Goal: Task Accomplishment & Management: Use online tool/utility

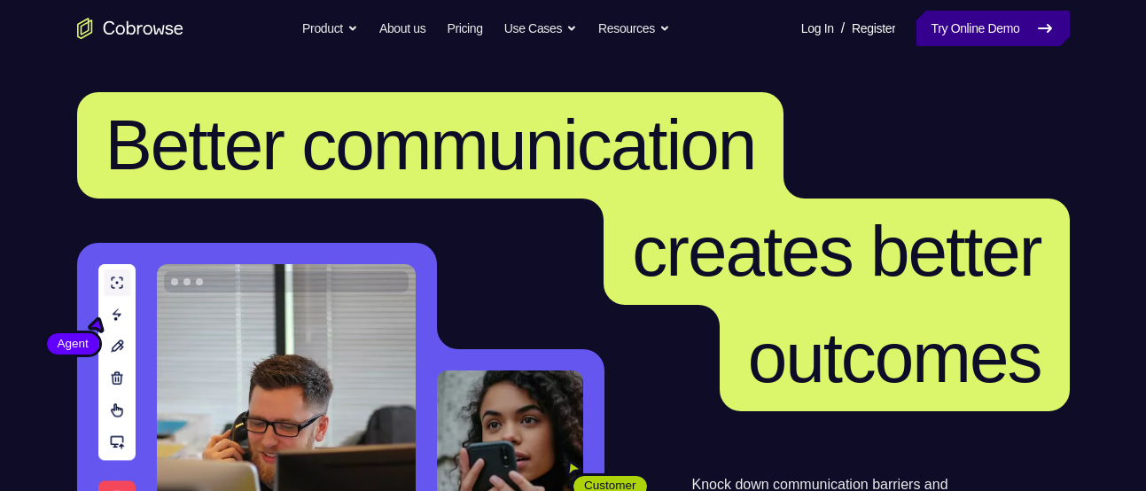
click at [970, 37] on link "Try Online Demo" at bounding box center [993, 28] width 152 height 35
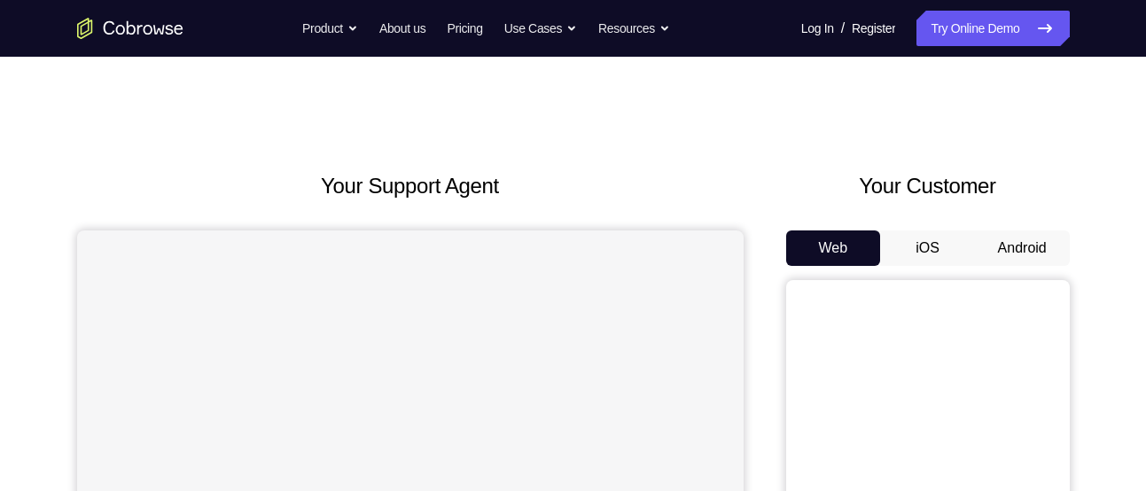
click at [1004, 236] on button "Android" at bounding box center [1022, 248] width 95 height 35
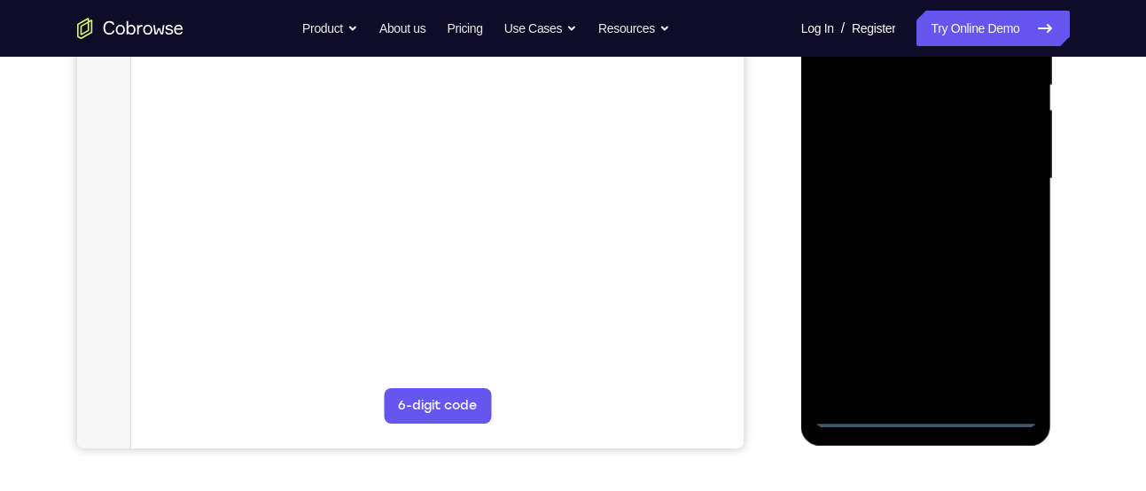
scroll to position [378, 0]
click at [927, 407] on div at bounding box center [926, 177] width 223 height 496
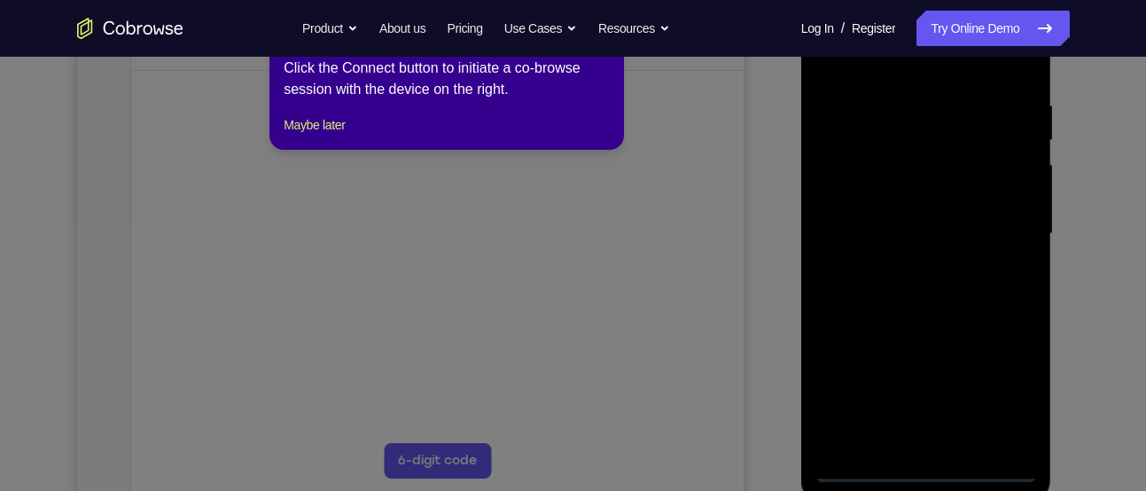
scroll to position [318, 0]
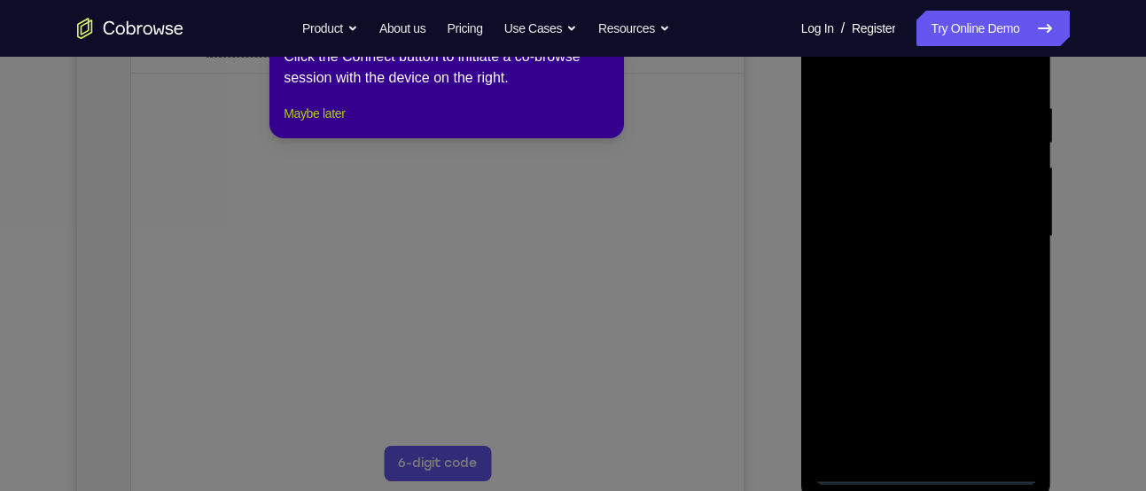
click at [329, 124] on button "Maybe later" at bounding box center [314, 113] width 61 height 21
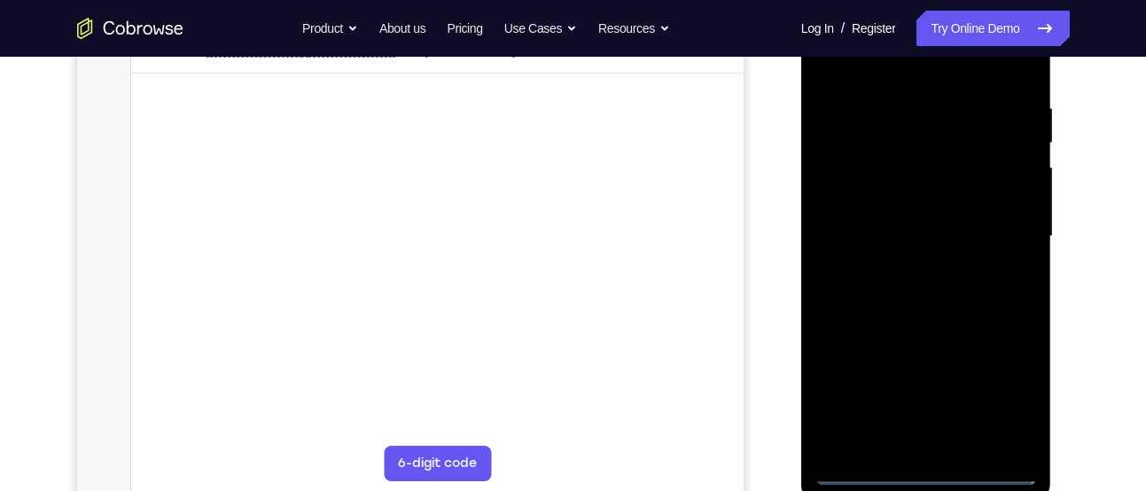
click at [1004, 395] on div at bounding box center [926, 236] width 223 height 496
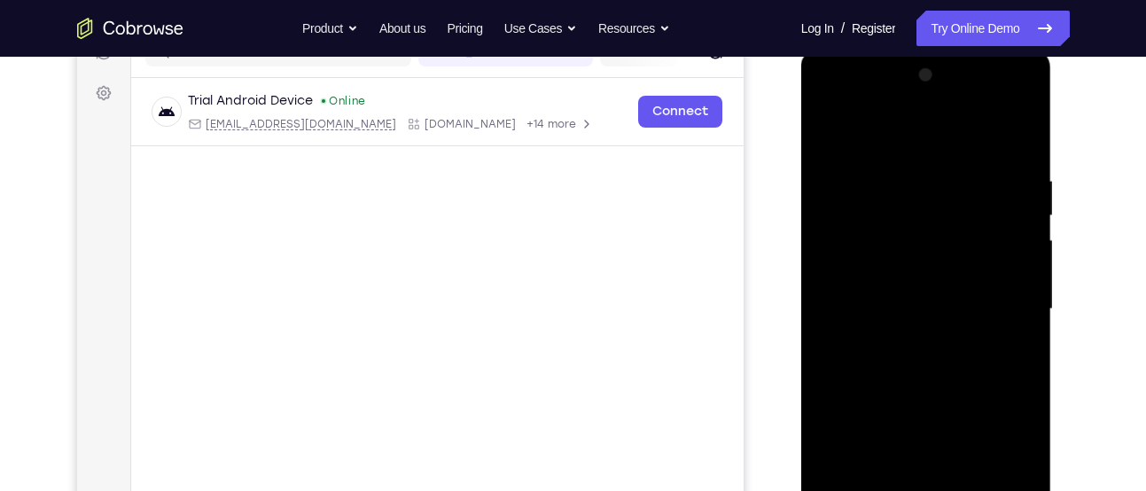
scroll to position [241, 0]
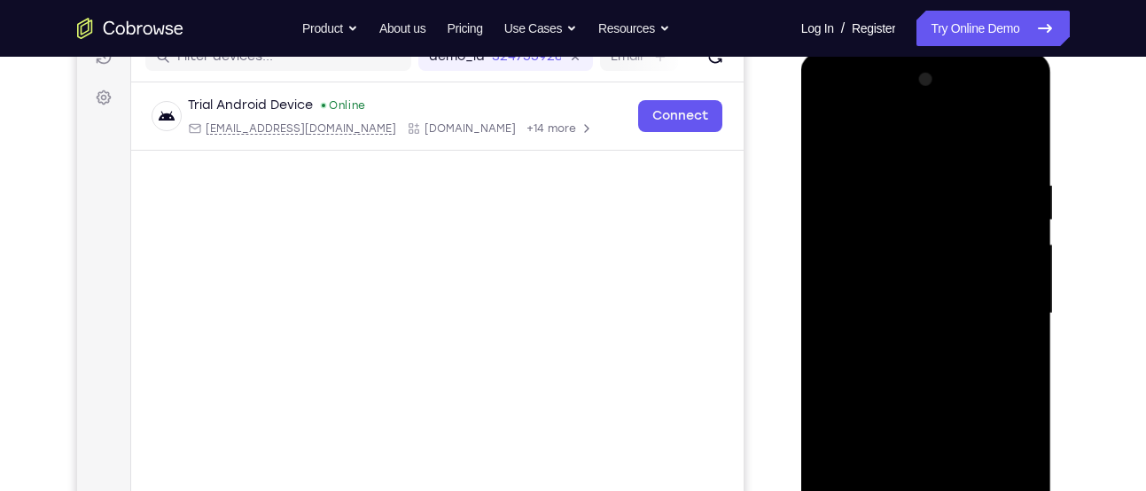
click at [877, 143] on div at bounding box center [926, 314] width 223 height 496
click at [1000, 309] on div at bounding box center [926, 314] width 223 height 496
click at [904, 343] on div at bounding box center [926, 314] width 223 height 496
click at [917, 288] on div at bounding box center [926, 314] width 223 height 496
click at [879, 275] on div at bounding box center [926, 314] width 223 height 496
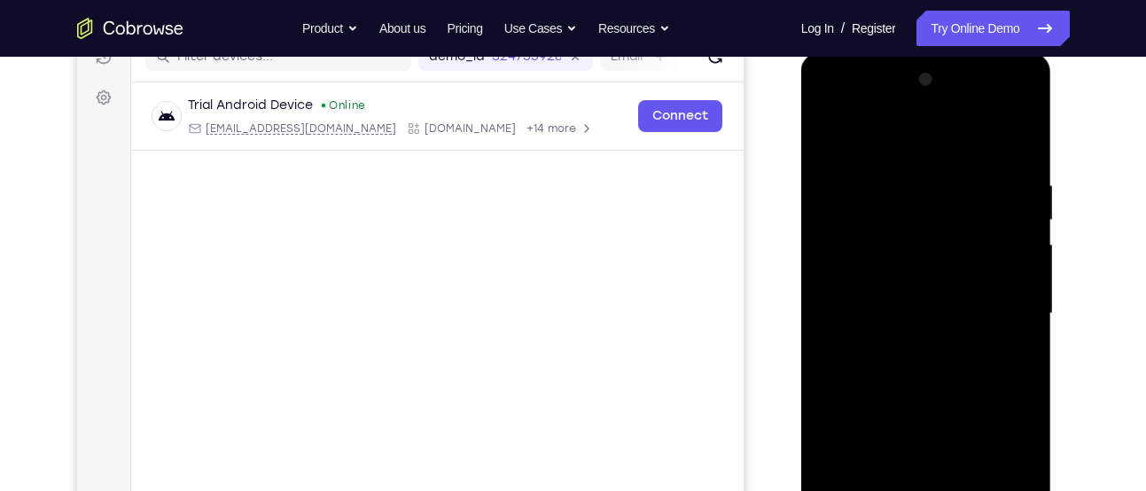
click at [891, 311] on div at bounding box center [926, 314] width 223 height 496
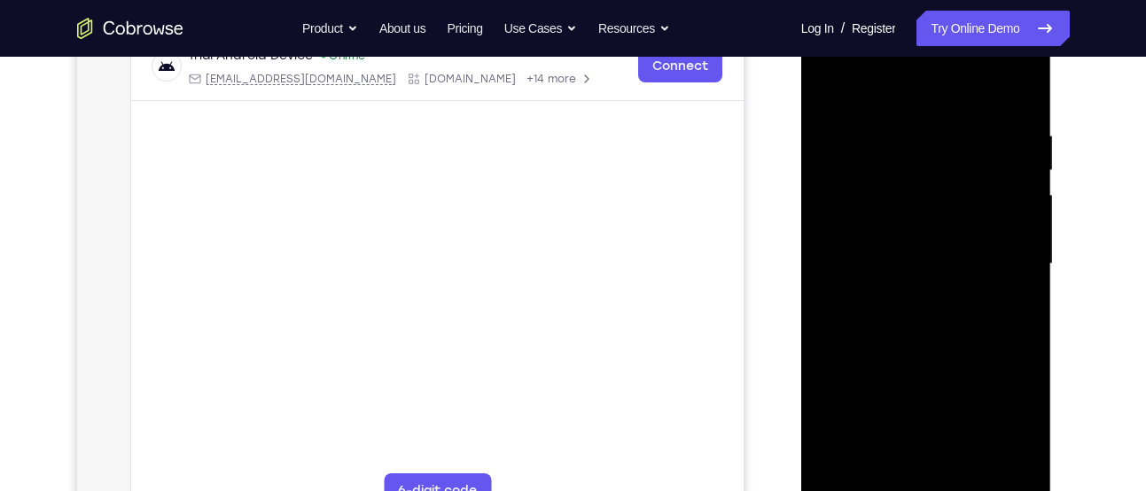
scroll to position [288, 0]
click at [910, 320] on div at bounding box center [926, 267] width 223 height 496
click at [924, 315] on div at bounding box center [926, 267] width 223 height 496
click at [1020, 110] on div at bounding box center [926, 267] width 223 height 496
click at [1005, 128] on div at bounding box center [926, 267] width 223 height 496
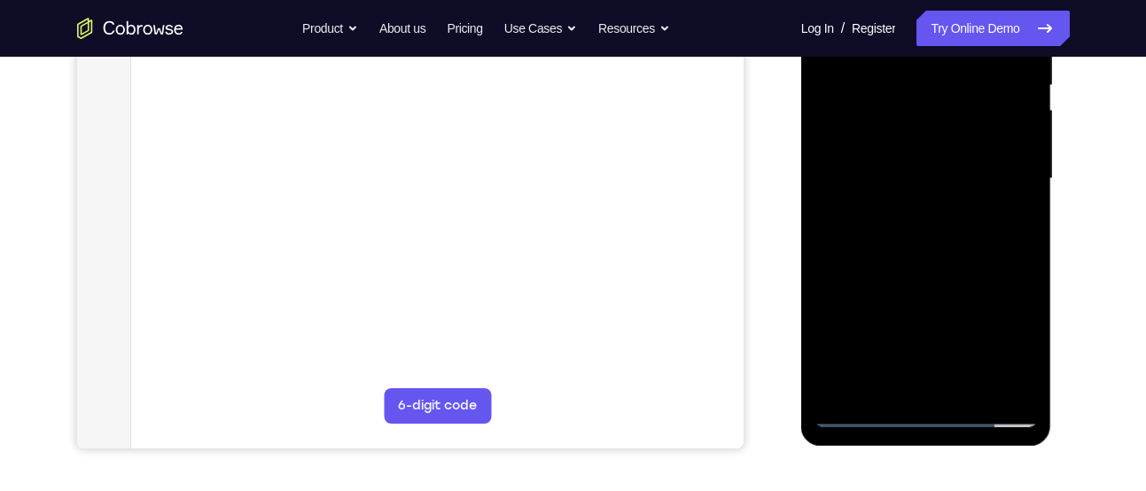
scroll to position [375, 0]
click at [1025, 386] on div at bounding box center [926, 180] width 223 height 496
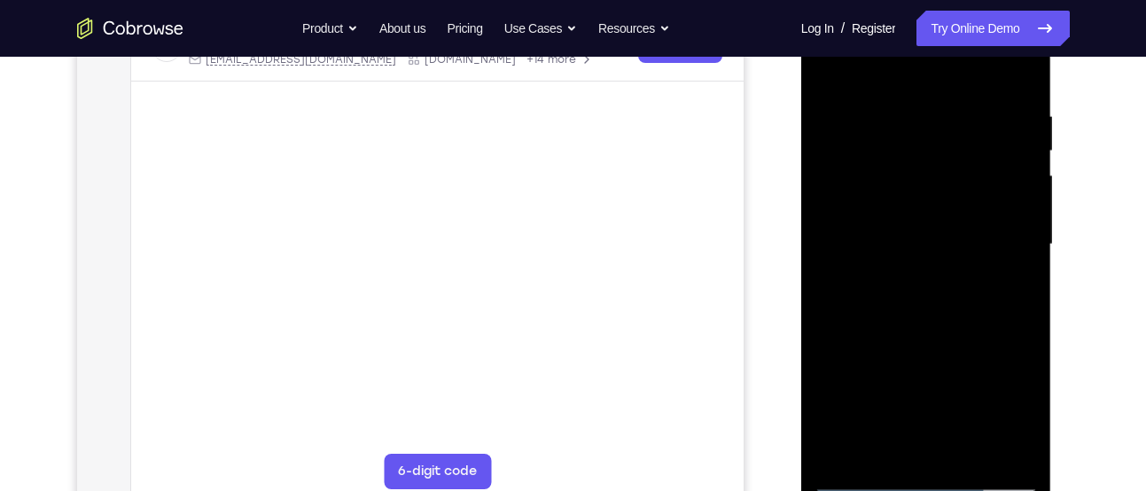
scroll to position [311, 0]
click at [1017, 72] on div at bounding box center [926, 244] width 223 height 496
click at [1019, 66] on div at bounding box center [926, 244] width 223 height 496
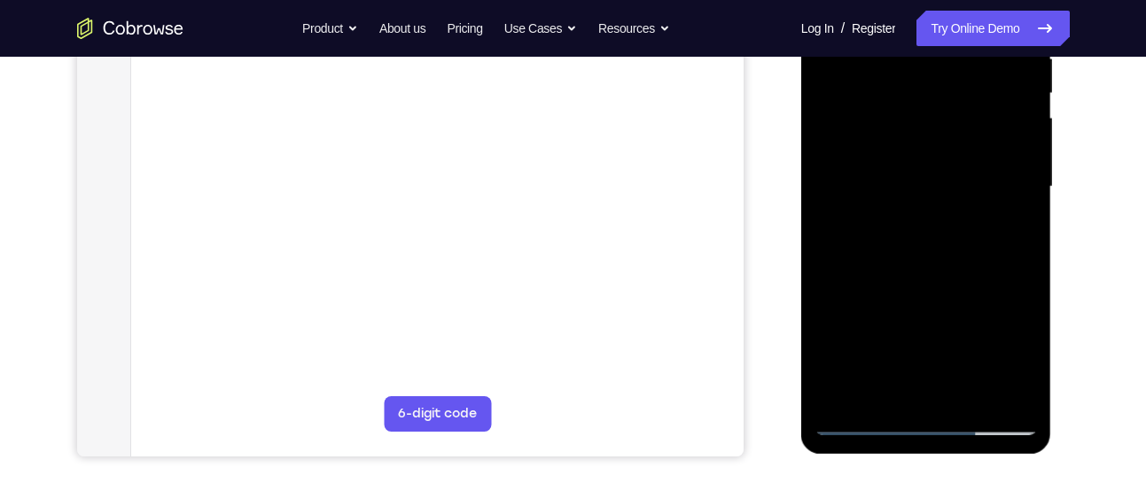
scroll to position [381, 0]
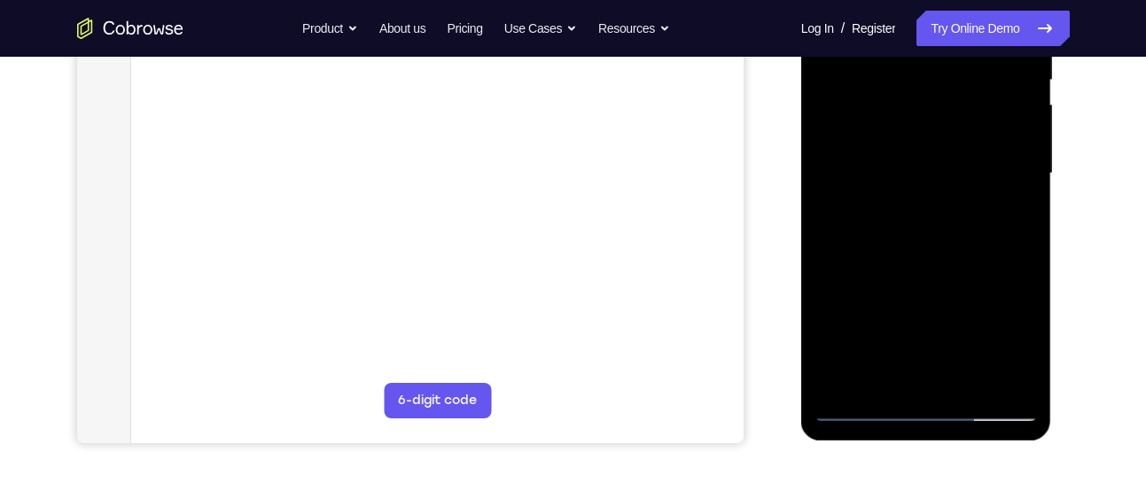
click at [888, 299] on div at bounding box center [926, 174] width 223 height 496
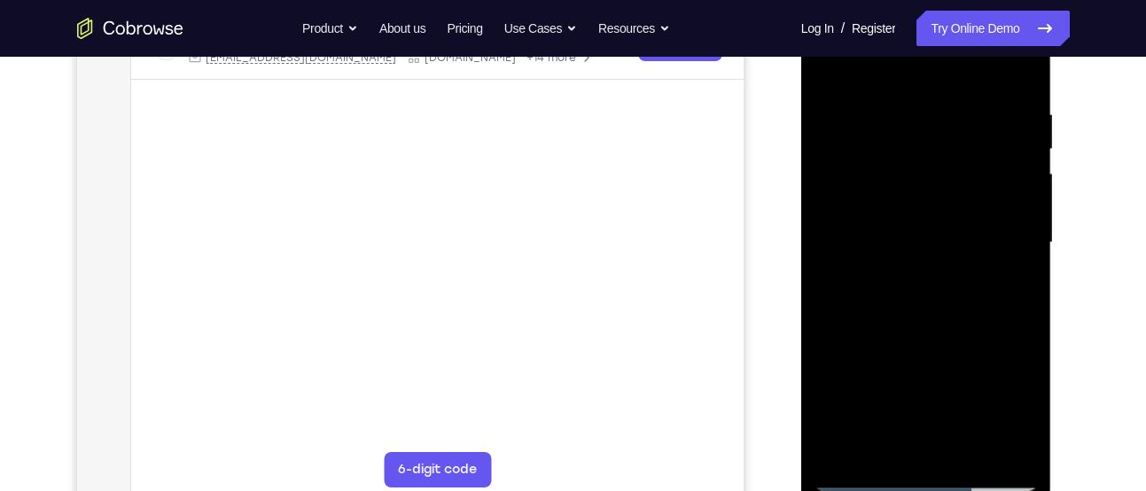
scroll to position [316, 0]
click at [830, 114] on div at bounding box center [926, 239] width 223 height 496
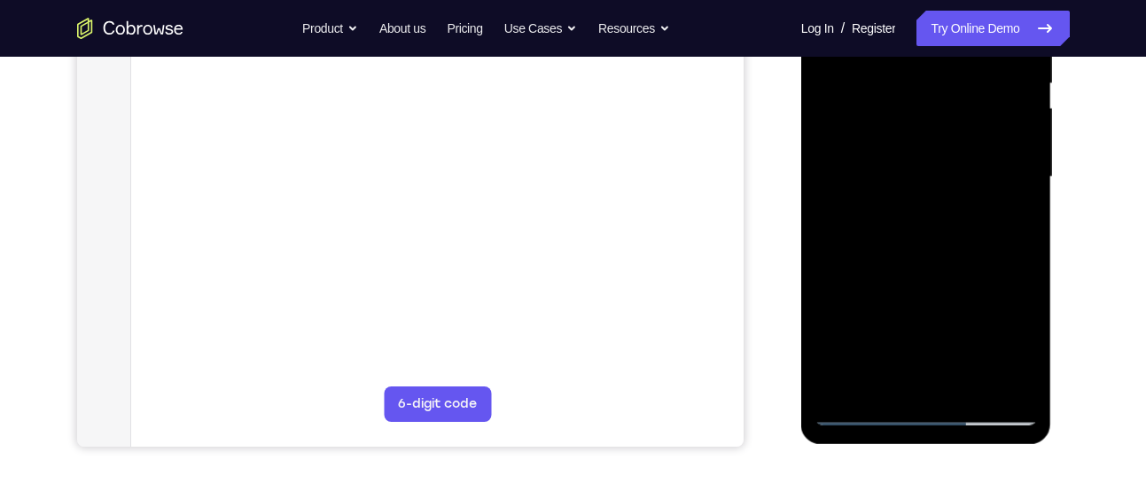
scroll to position [376, 0]
click at [995, 386] on div at bounding box center [926, 179] width 223 height 496
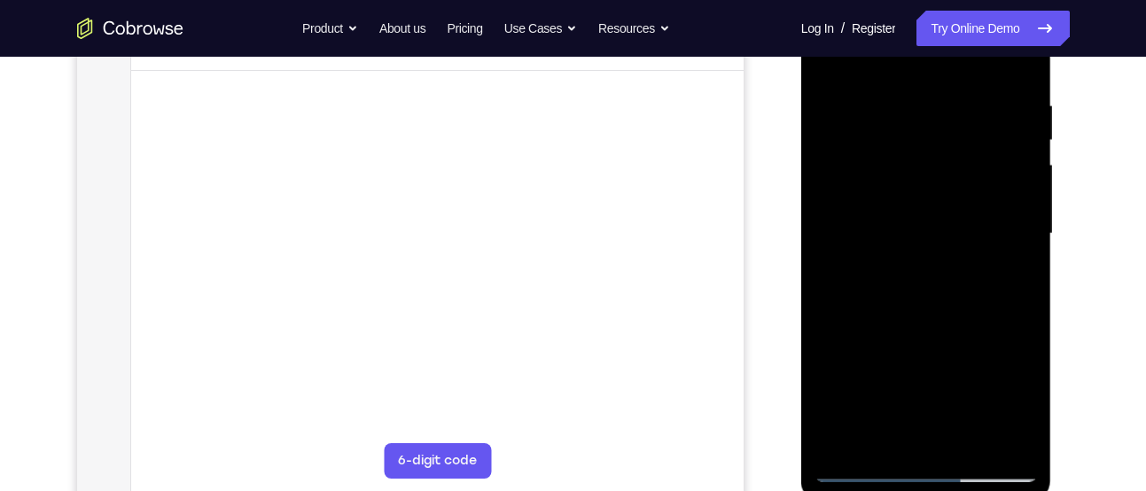
scroll to position [322, 0]
click at [993, 437] on div at bounding box center [926, 233] width 223 height 496
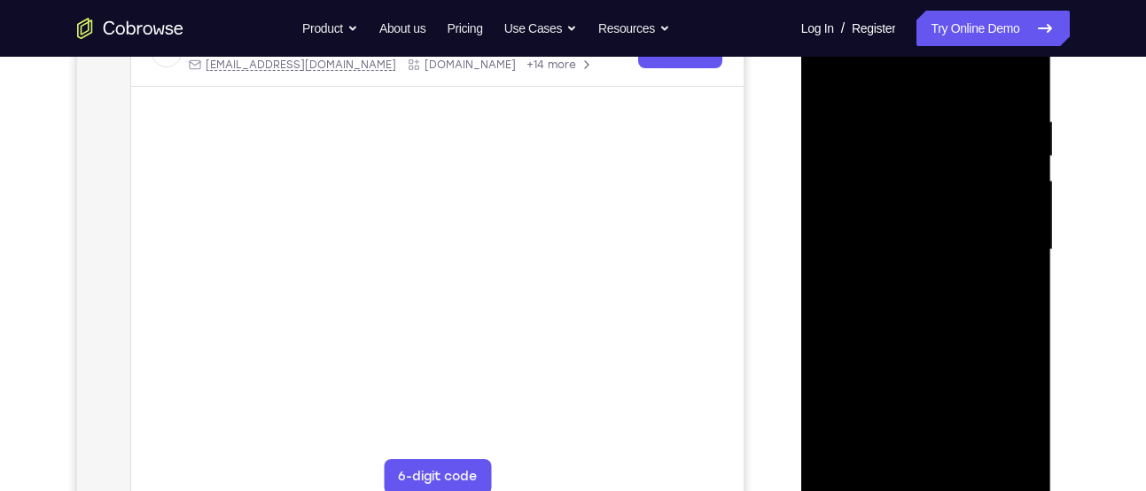
scroll to position [324, 0]
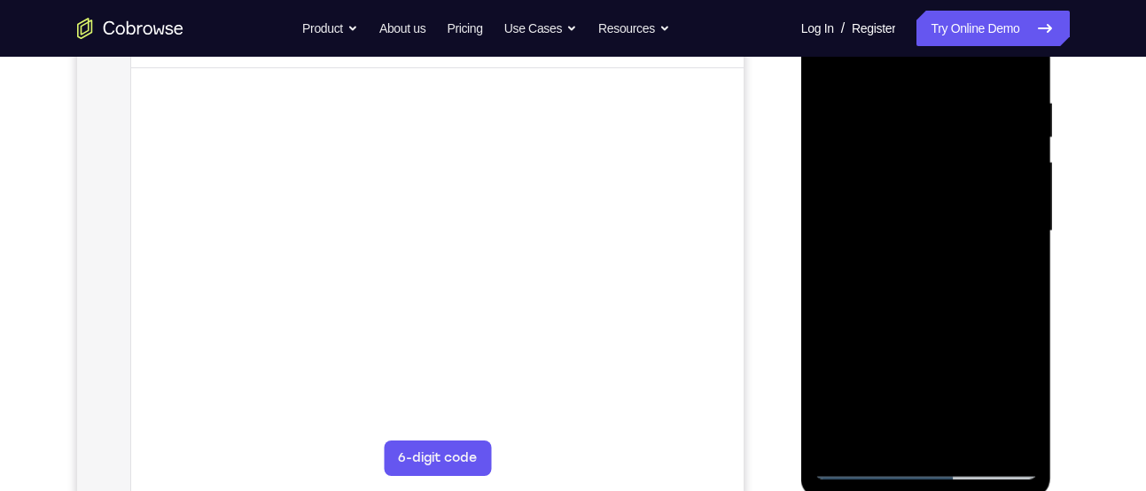
click at [1012, 59] on div at bounding box center [926, 231] width 223 height 496
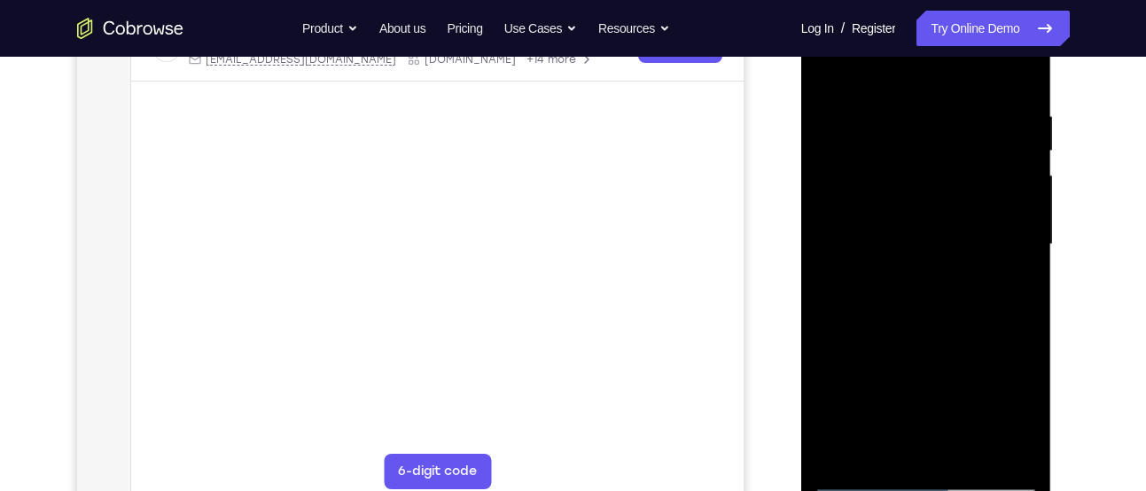
scroll to position [309, 0]
click at [846, 450] on div at bounding box center [926, 245] width 223 height 496
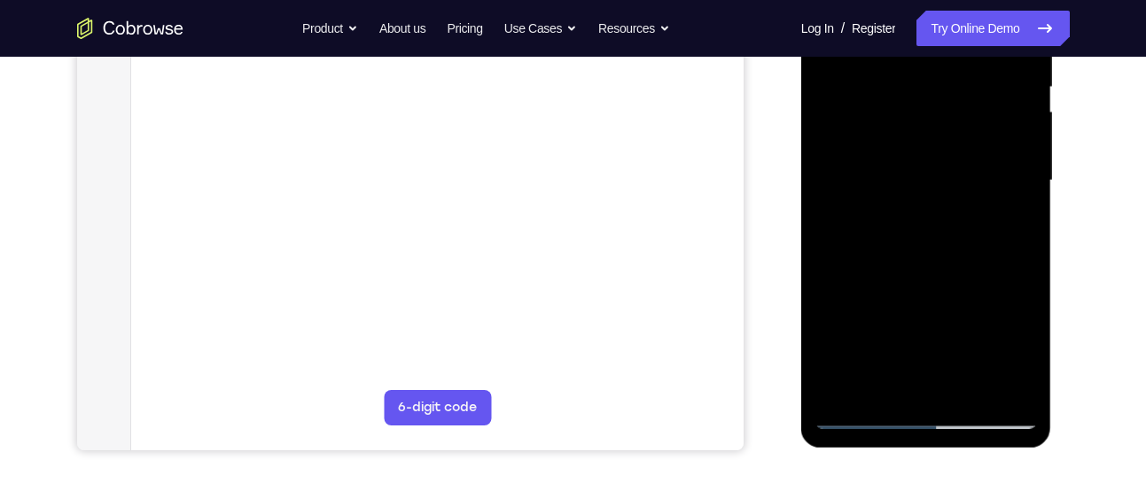
click at [847, 384] on div at bounding box center [926, 181] width 223 height 496
click at [843, 389] on div at bounding box center [926, 181] width 223 height 496
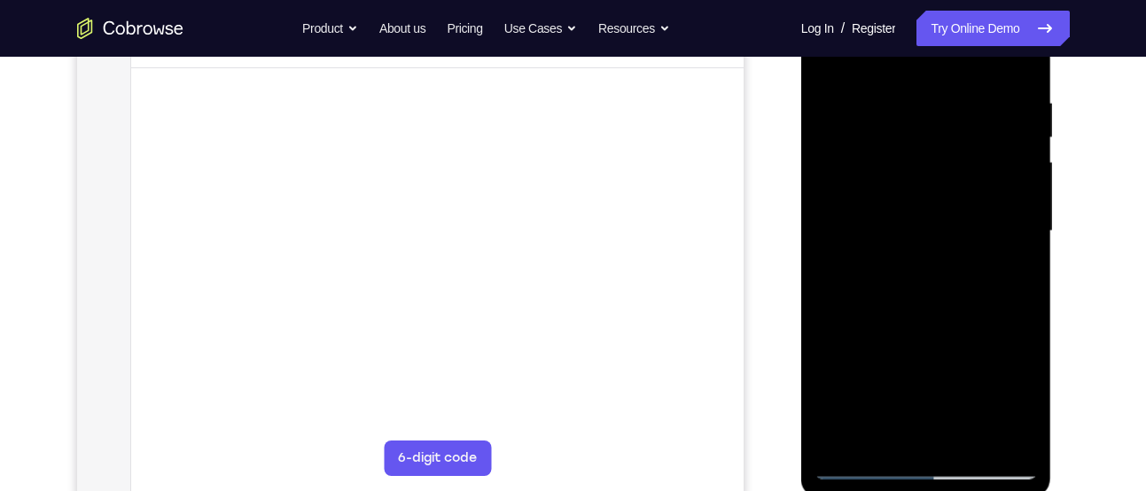
scroll to position [320, 0]
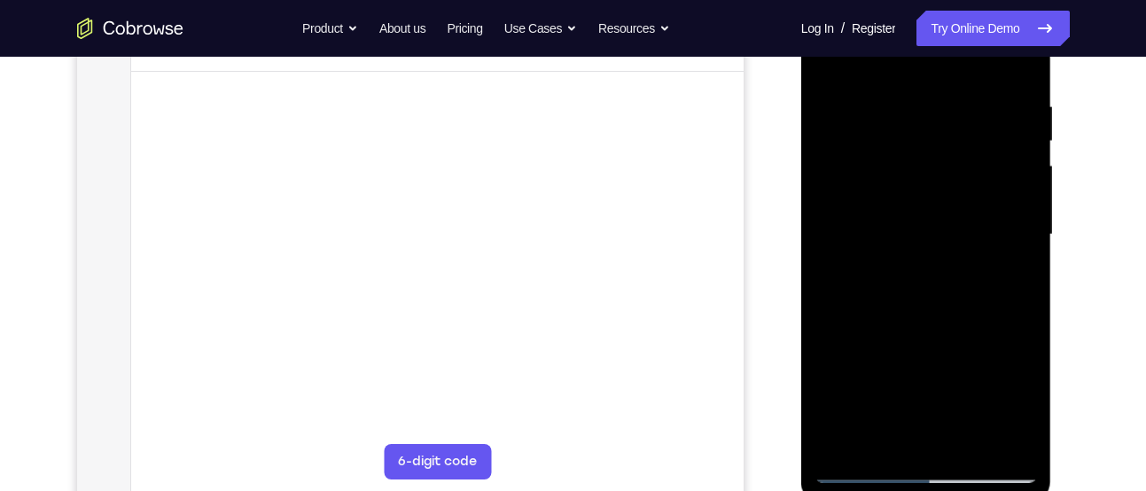
drag, startPoint x: 914, startPoint y: 327, endPoint x: 934, endPoint y: 63, distance: 265.0
click at [934, 63] on div at bounding box center [926, 235] width 223 height 496
drag, startPoint x: 917, startPoint y: 348, endPoint x: 917, endPoint y: 35, distance: 313.0
click at [917, 35] on div at bounding box center [926, 235] width 223 height 496
drag, startPoint x: 888, startPoint y: 363, endPoint x: 890, endPoint y: 121, distance: 242.0
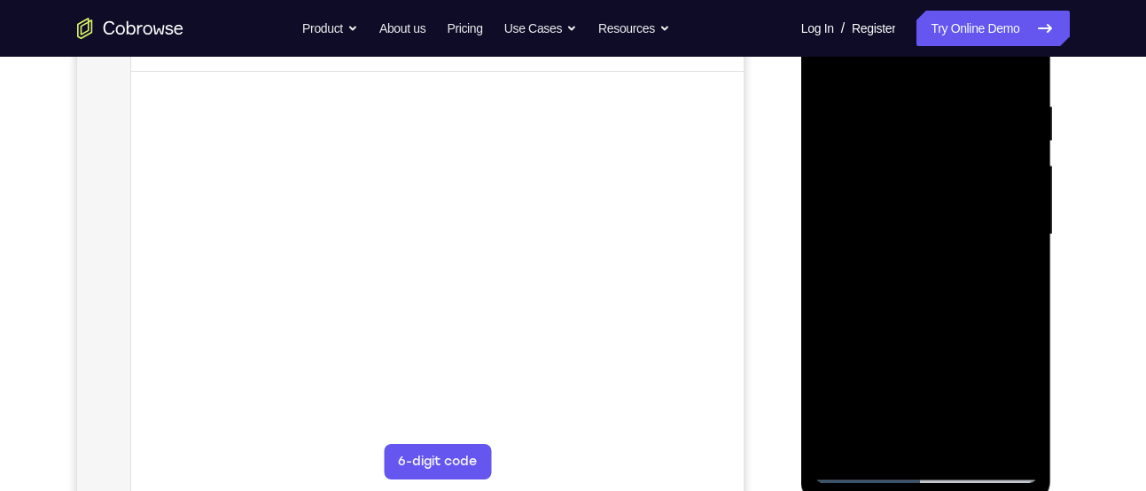
click at [890, 121] on div at bounding box center [926, 235] width 223 height 496
drag, startPoint x: 877, startPoint y: 391, endPoint x: 874, endPoint y: 287, distance: 103.8
click at [874, 287] on div at bounding box center [926, 235] width 223 height 496
drag, startPoint x: 943, startPoint y: 132, endPoint x: 924, endPoint y: 324, distance: 192.5
click at [924, 324] on div at bounding box center [926, 235] width 223 height 496
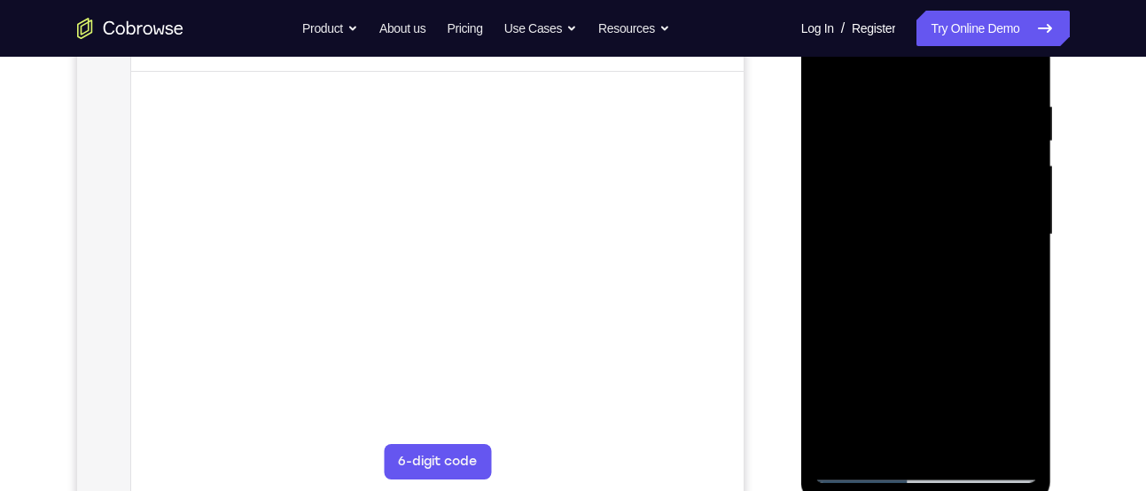
scroll to position [347, 0]
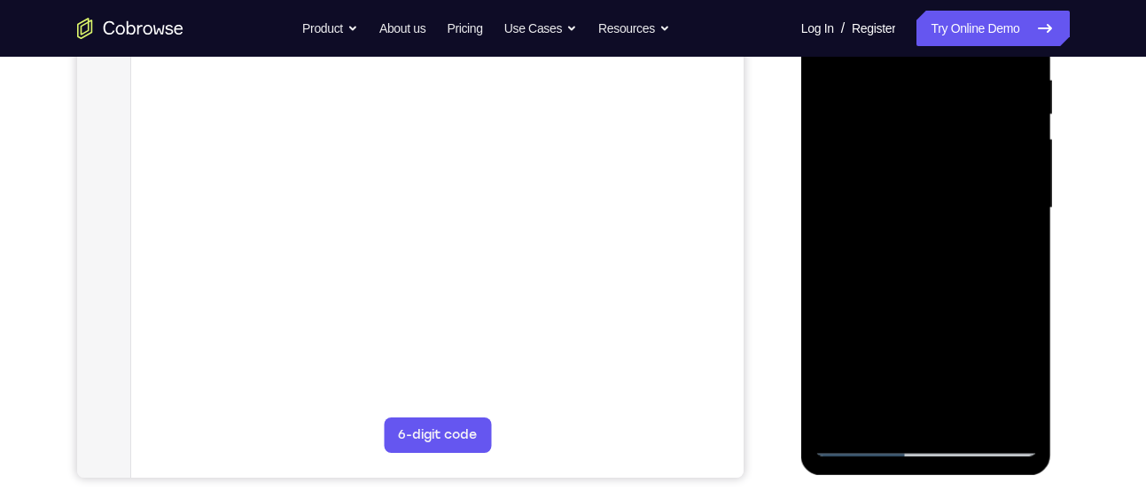
click at [831, 323] on div at bounding box center [926, 208] width 223 height 496
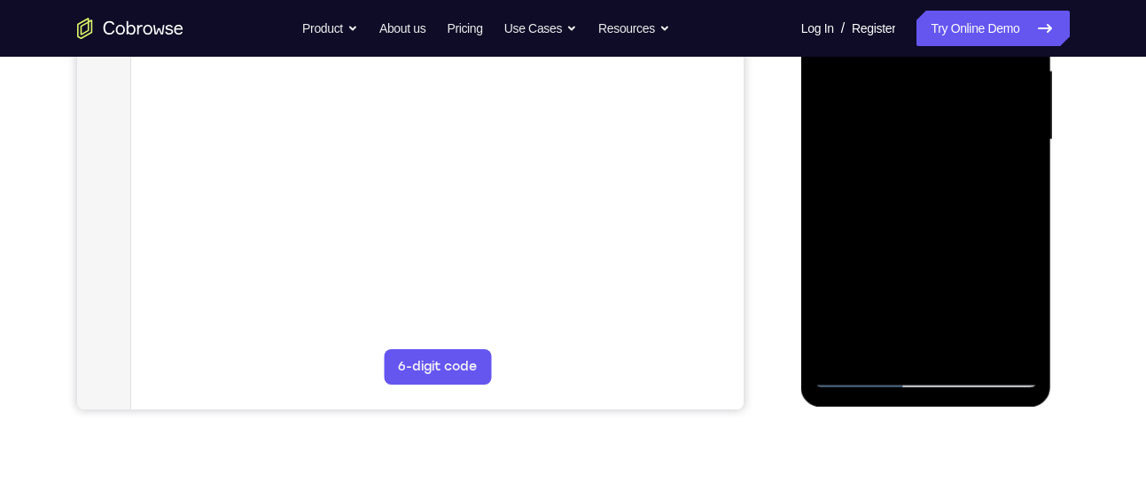
scroll to position [418, 0]
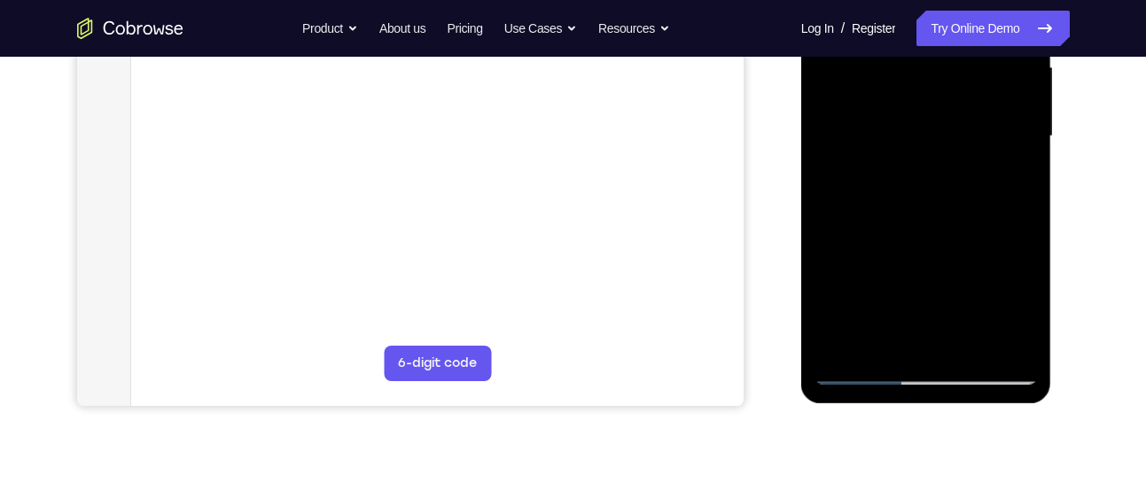
click at [847, 345] on div at bounding box center [926, 136] width 223 height 496
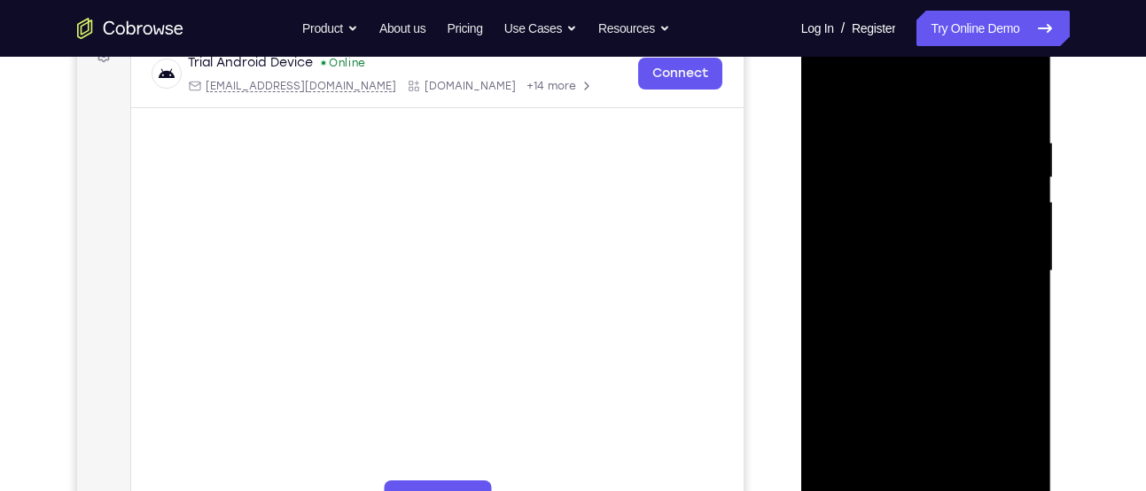
scroll to position [282, 0]
